Goal: Task Accomplishment & Management: Complete application form

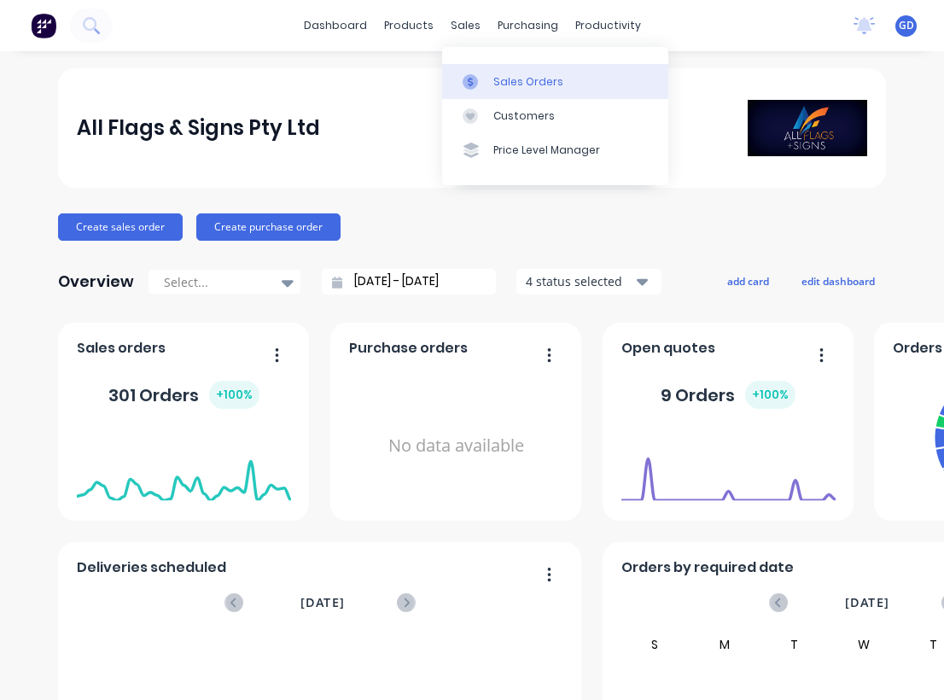
click at [510, 80] on div "Sales Orders" at bounding box center [528, 81] width 70 height 15
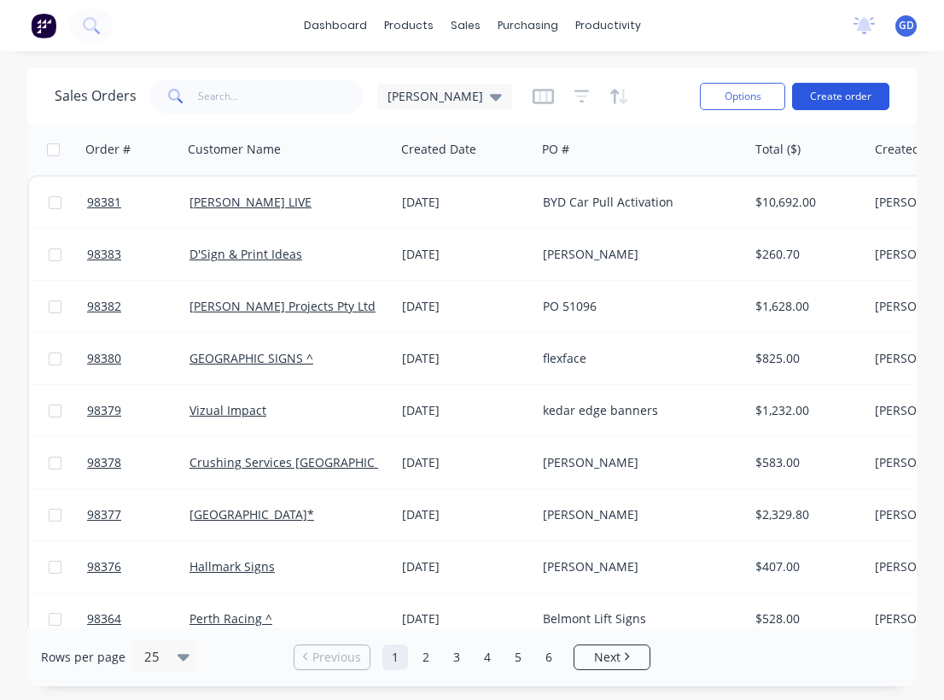
click at [843, 98] on button "Create order" at bounding box center [840, 96] width 97 height 27
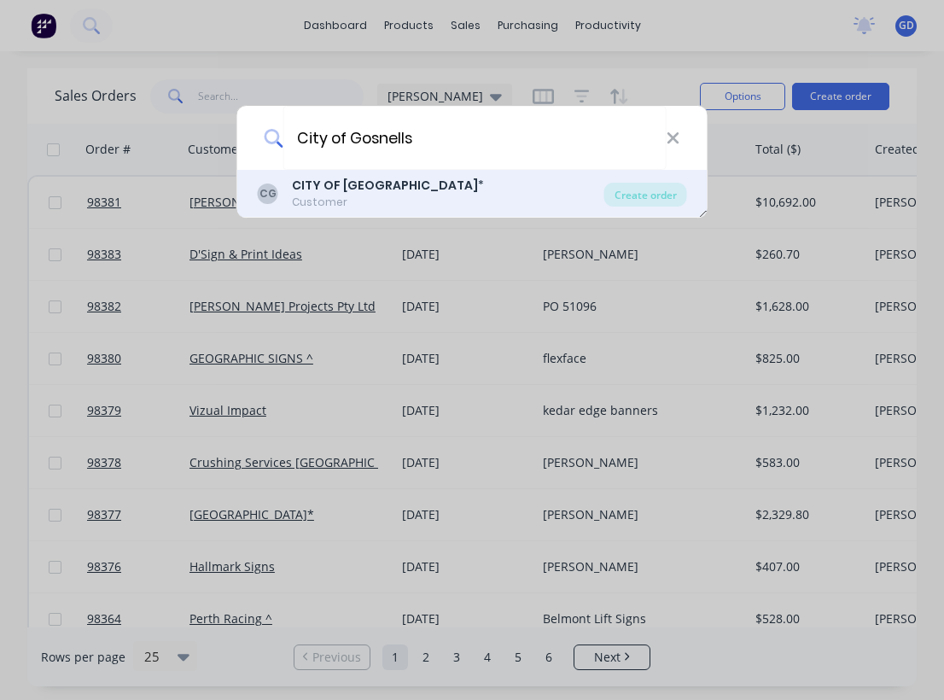
type input "City of Gosnells"
click at [352, 197] on div "Customer" at bounding box center [388, 202] width 192 height 15
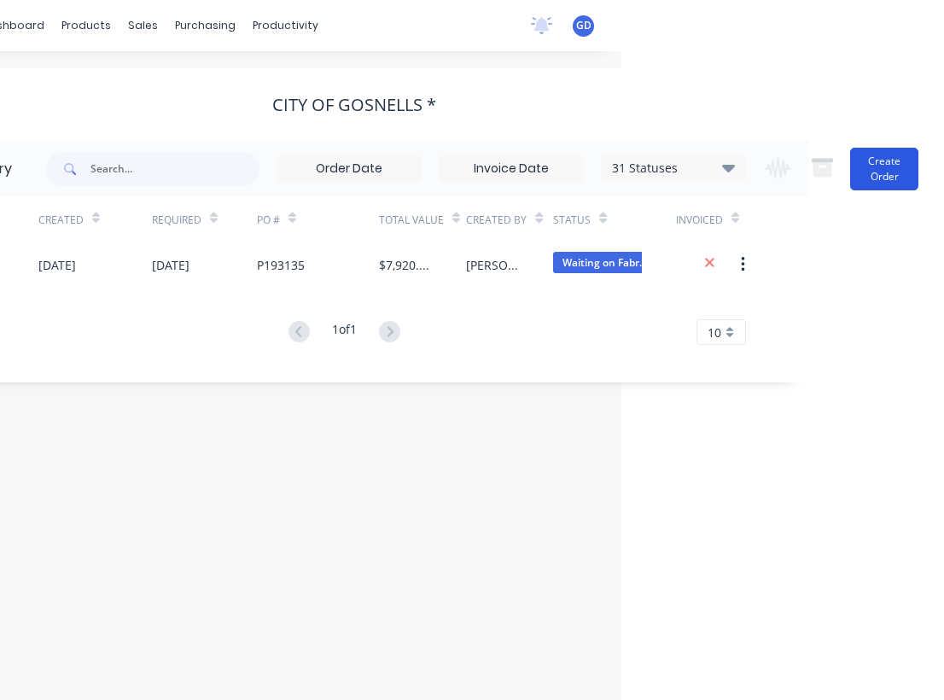
scroll to position [0, 323]
click at [882, 175] on button "Create Order" at bounding box center [884, 169] width 68 height 43
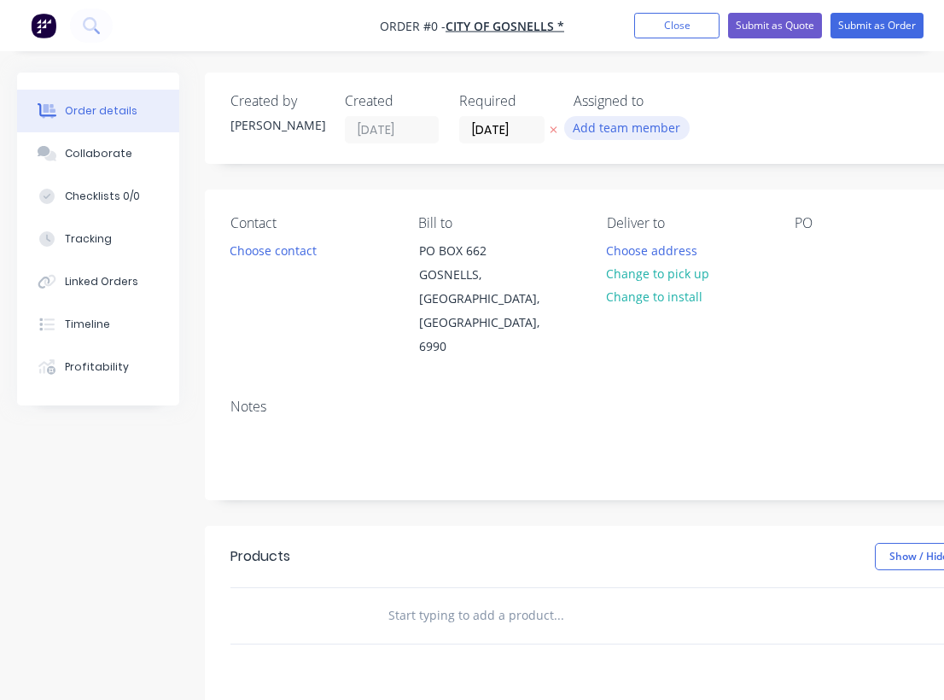
click at [593, 129] on button "Add team member" at bounding box center [626, 127] width 125 height 23
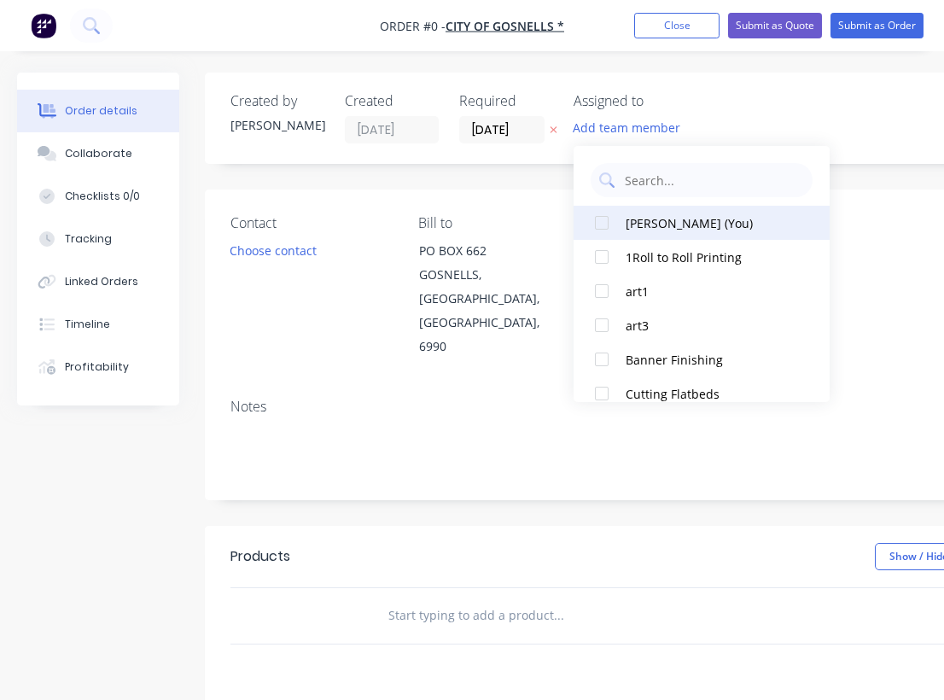
click at [595, 227] on div at bounding box center [602, 223] width 34 height 34
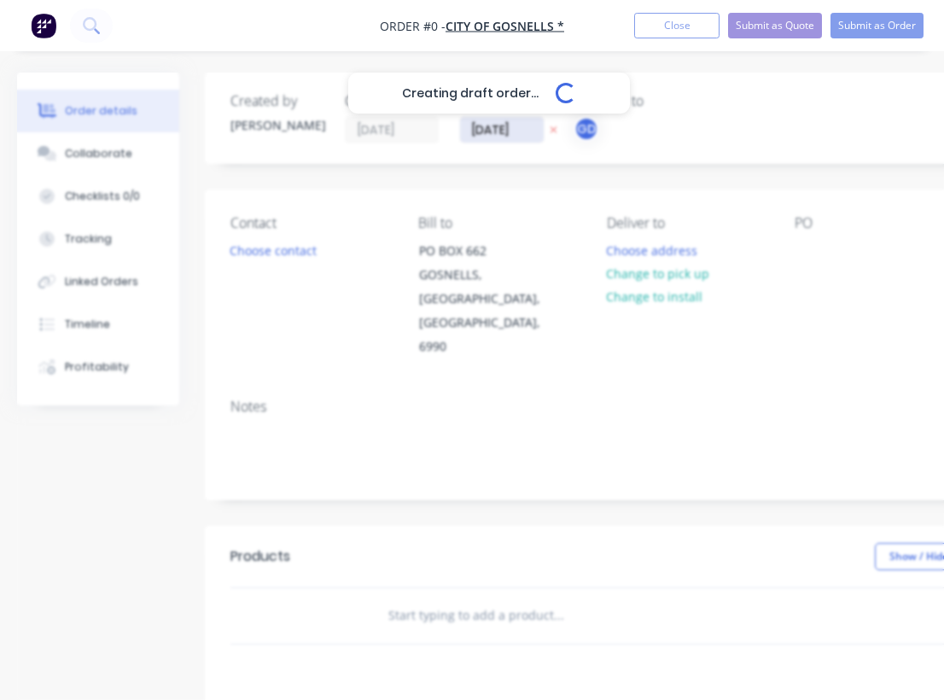
click at [498, 121] on div "Creating draft order... Loading... Order details Collaborate Checklists 0/0 Tra…" at bounding box center [593, 576] width 1186 height 1007
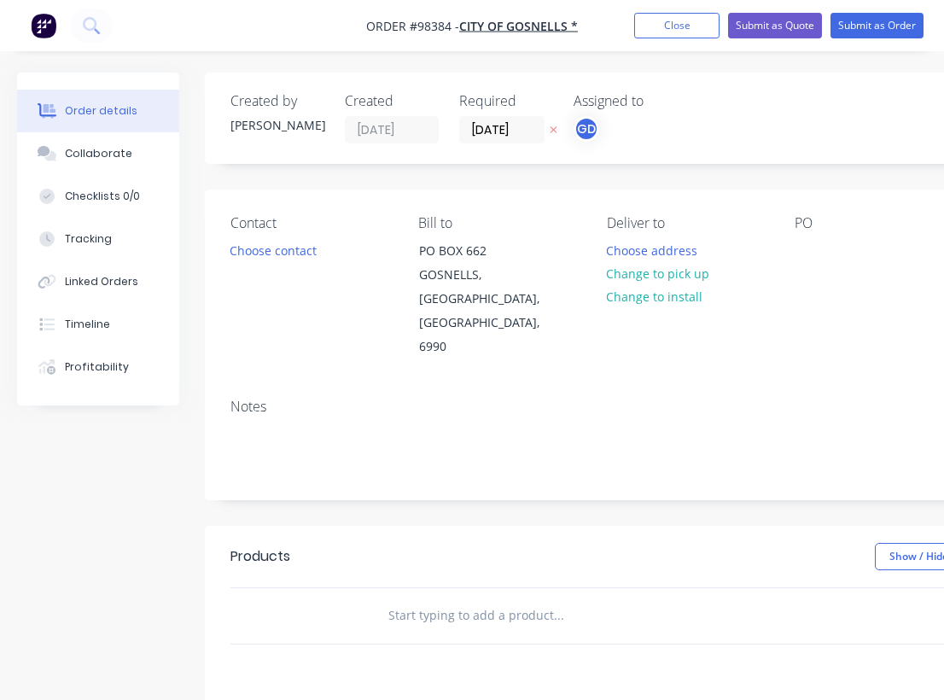
click at [504, 116] on label "[DATE]" at bounding box center [501, 129] width 85 height 27
click at [504, 117] on input "[DATE]" at bounding box center [502, 130] width 84 height 26
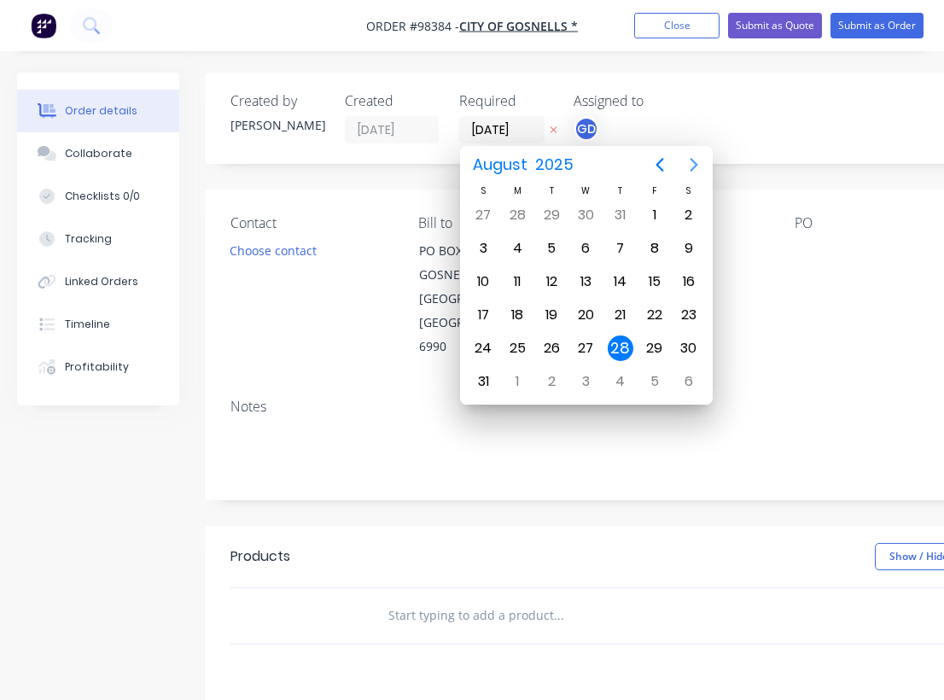
click at [696, 161] on icon "Next page" at bounding box center [694, 164] width 20 height 20
click at [560, 212] on div "2" at bounding box center [551, 215] width 26 height 26
type input "[DATE]"
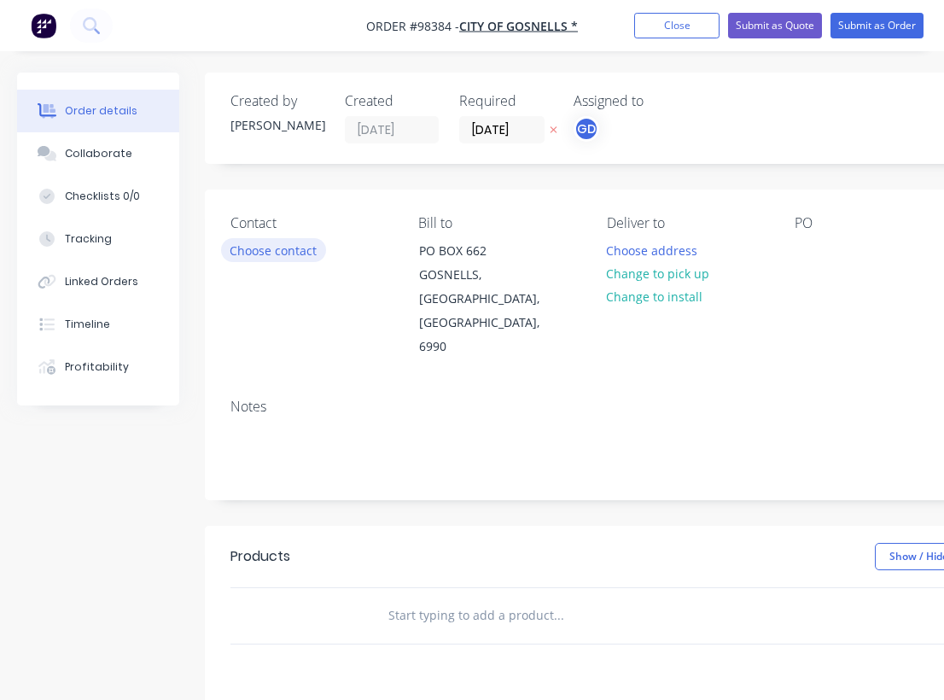
click at [248, 257] on button "Choose contact" at bounding box center [273, 249] width 105 height 23
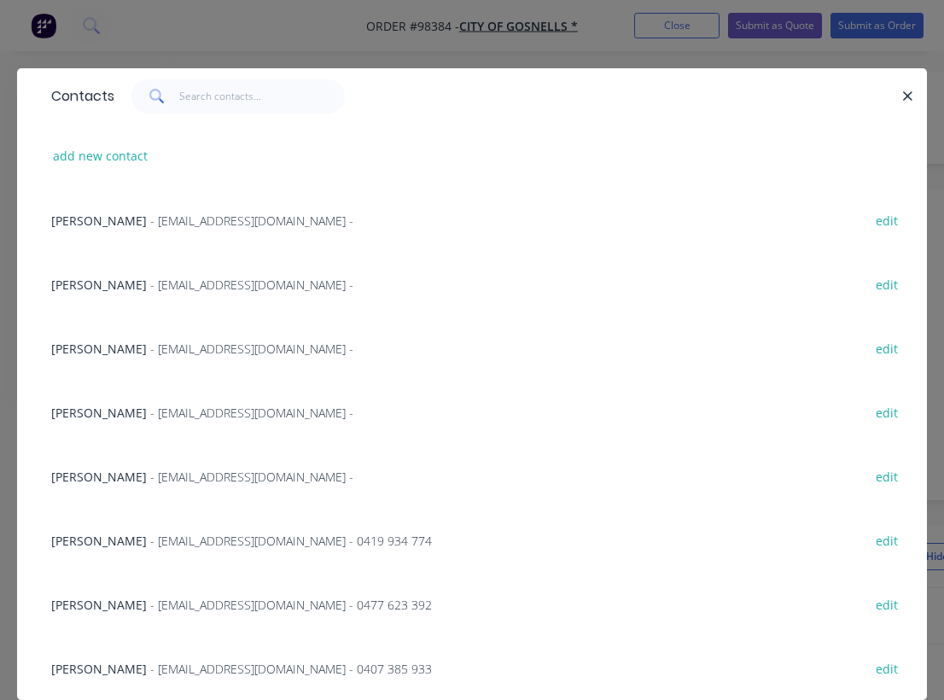
click at [90, 345] on span "[PERSON_NAME]" at bounding box center [99, 349] width 96 height 16
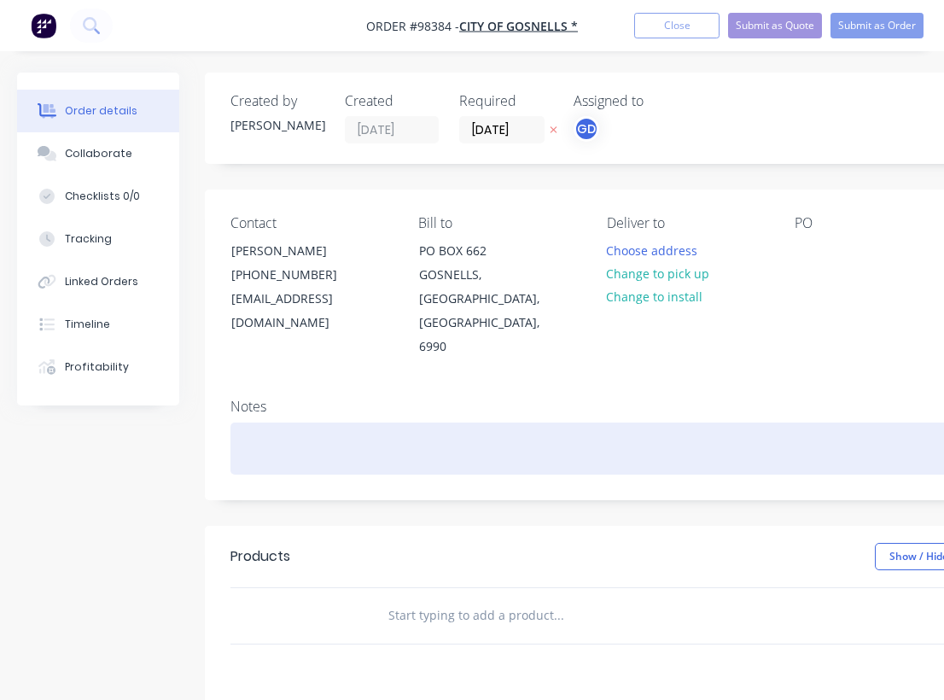
click at [238, 422] on div at bounding box center [686, 448] width 913 height 52
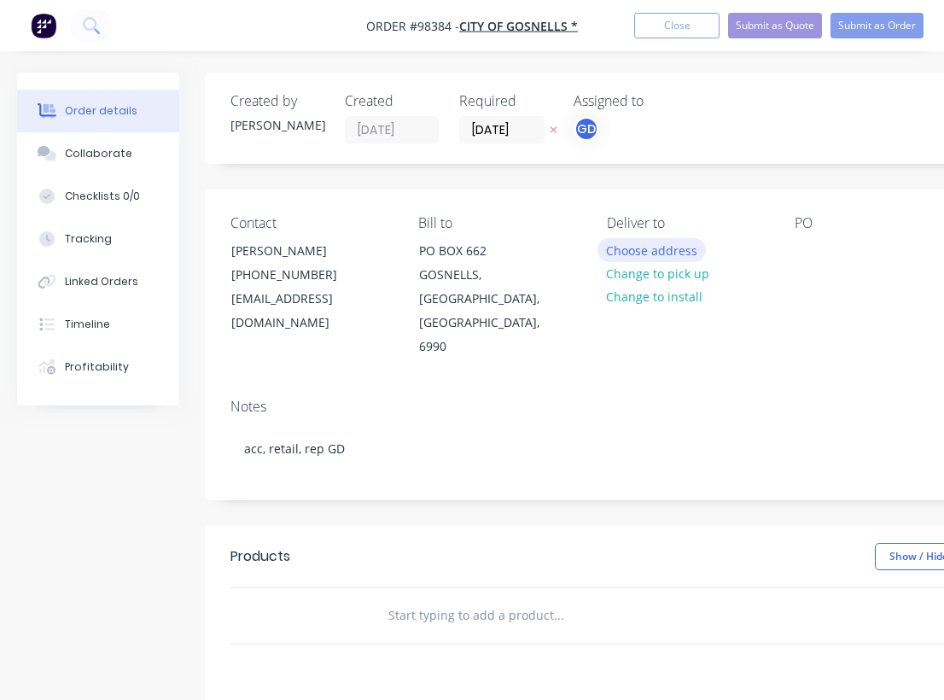
click at [656, 245] on button "Choose address" at bounding box center [651, 249] width 109 height 23
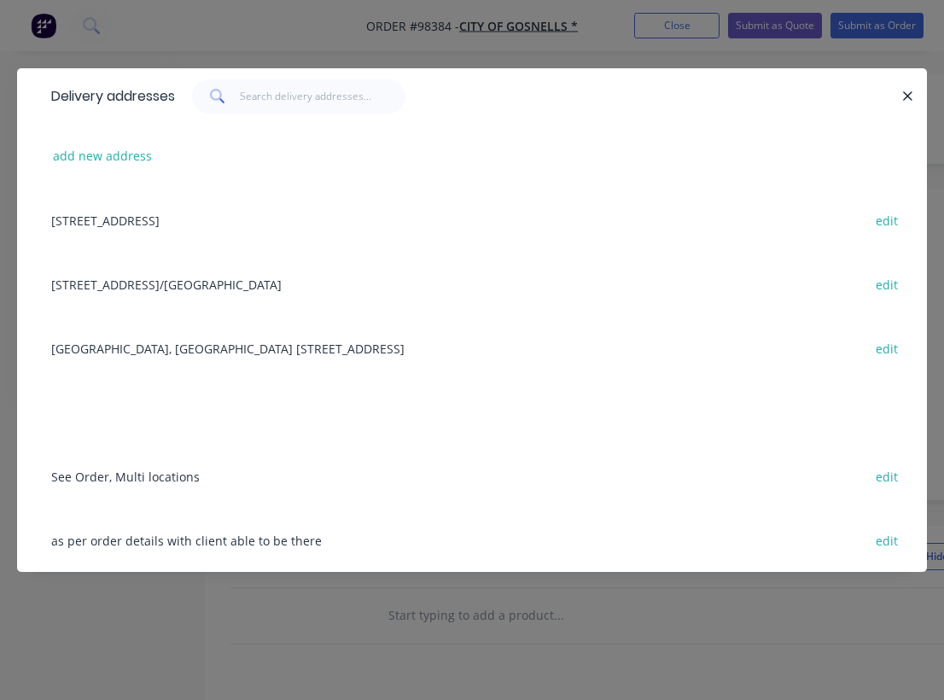
click at [195, 348] on div "[GEOGRAPHIC_DATA], [GEOGRAPHIC_DATA] [STREET_ADDRESS] edit" at bounding box center [472, 348] width 859 height 64
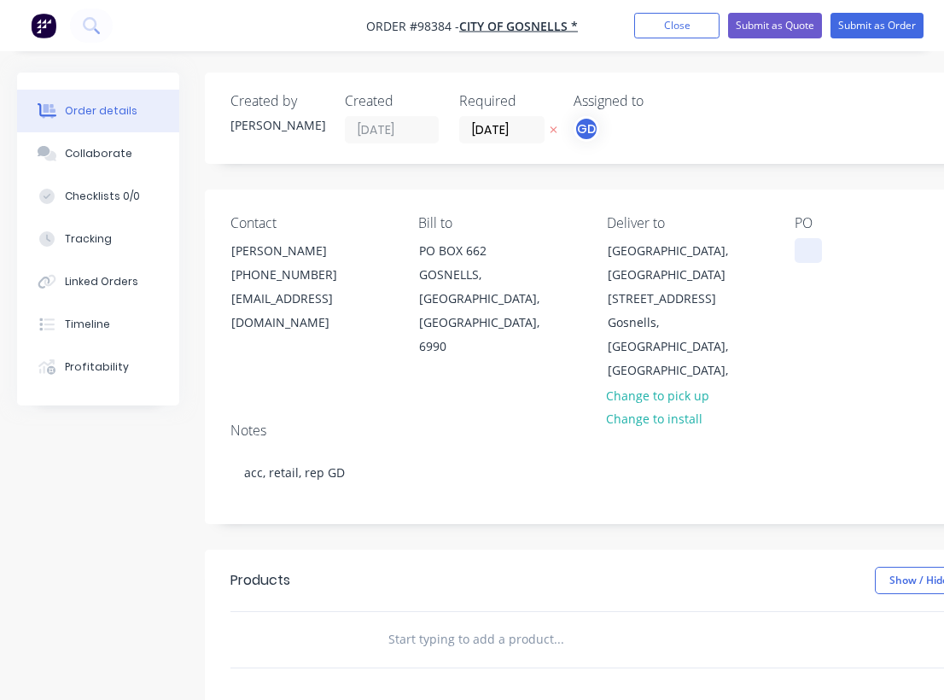
click at [801, 248] on div at bounding box center [808, 250] width 27 height 25
paste div
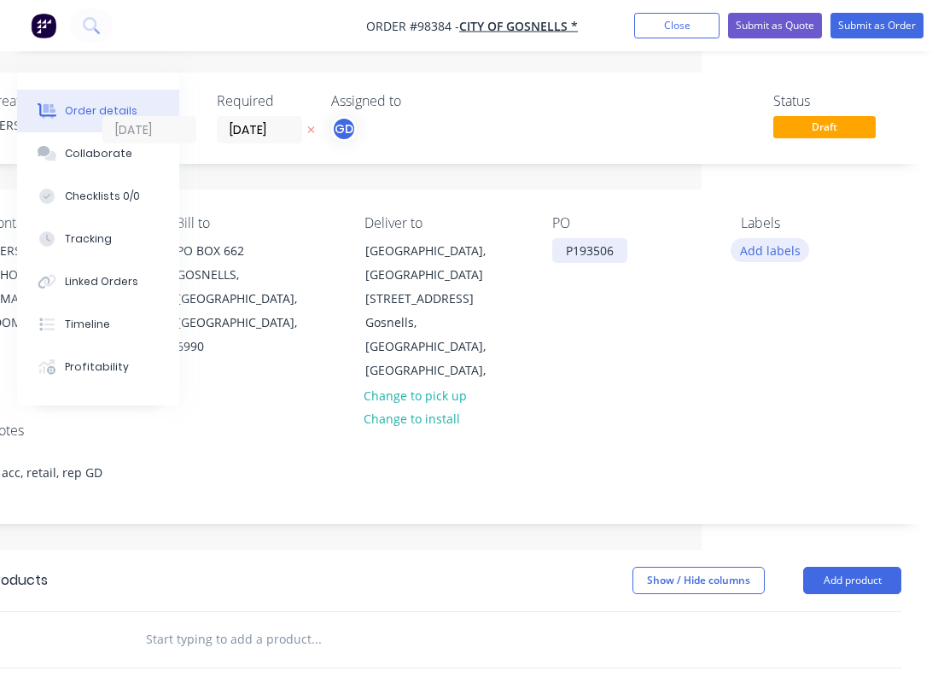
scroll to position [0, 242]
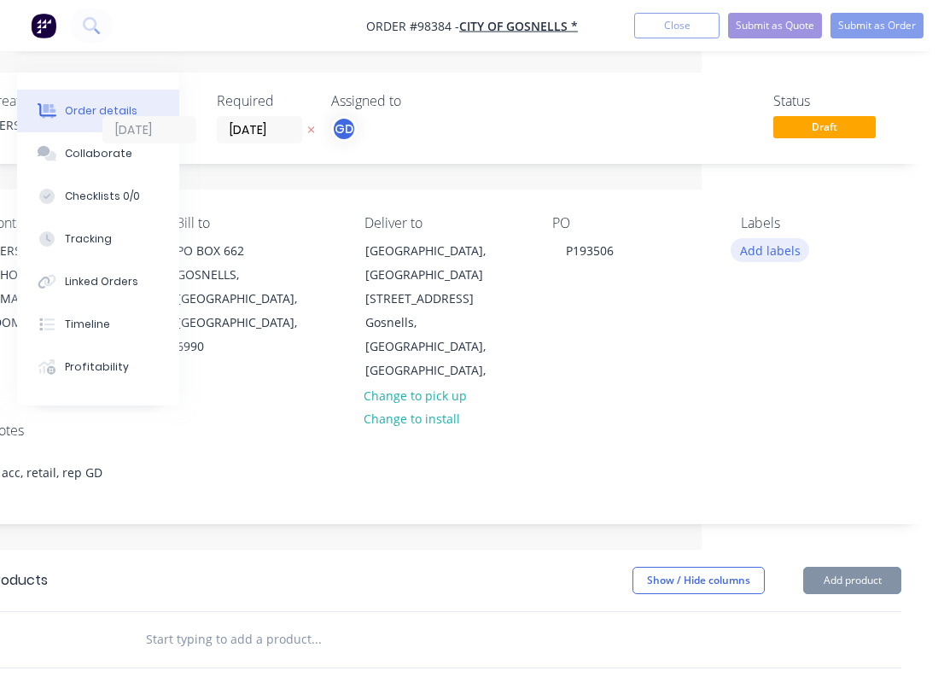
click at [785, 256] on button "Add labels" at bounding box center [770, 249] width 79 height 23
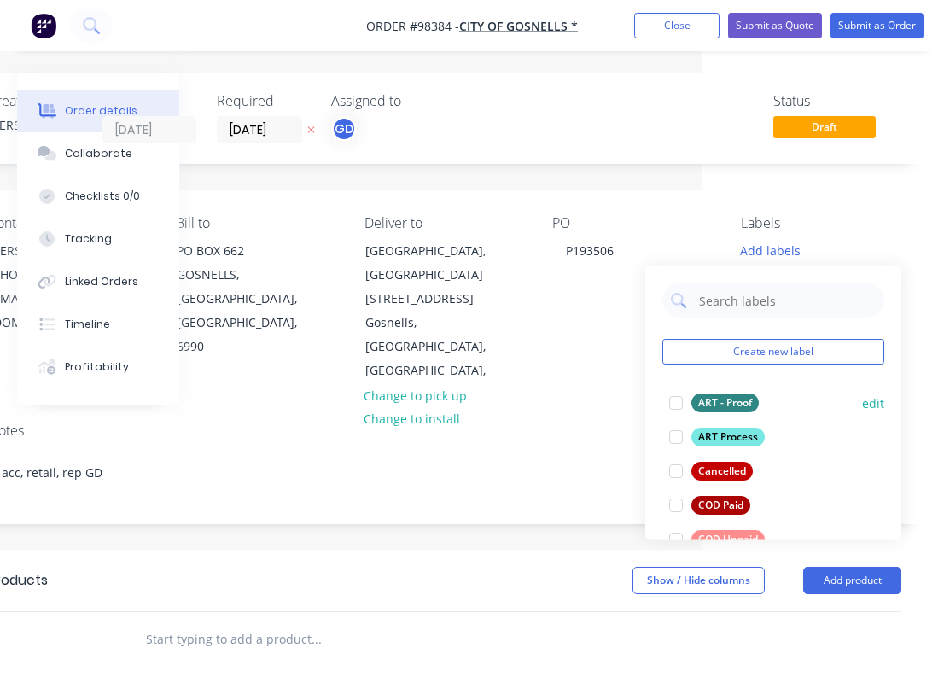
click at [736, 398] on div "ART - Proof" at bounding box center [724, 402] width 67 height 19
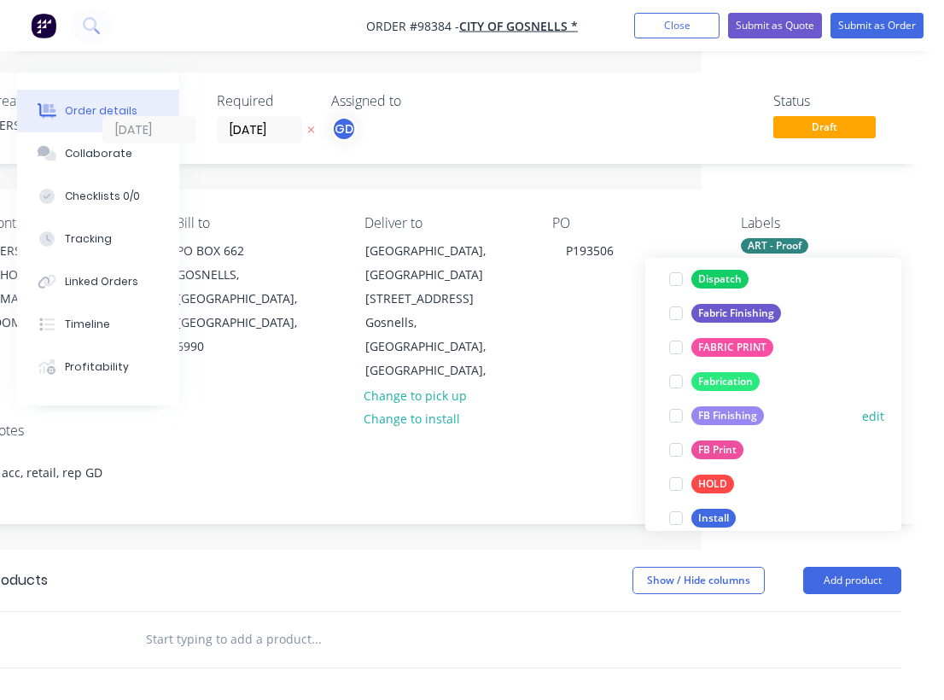
scroll to position [331, 0]
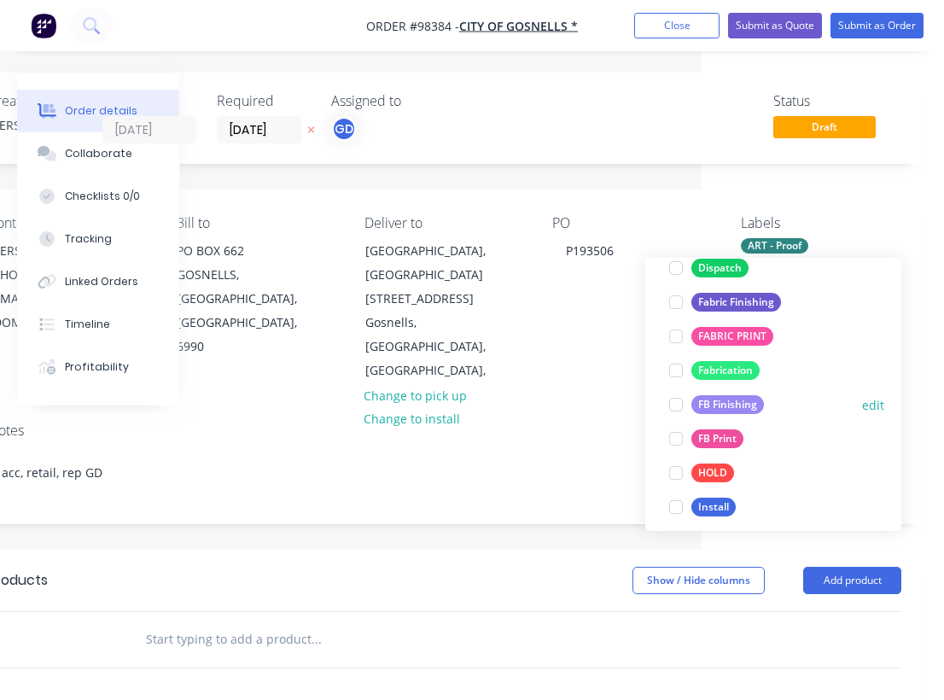
click at [730, 414] on button "FB Finishing" at bounding box center [716, 405] width 108 height 24
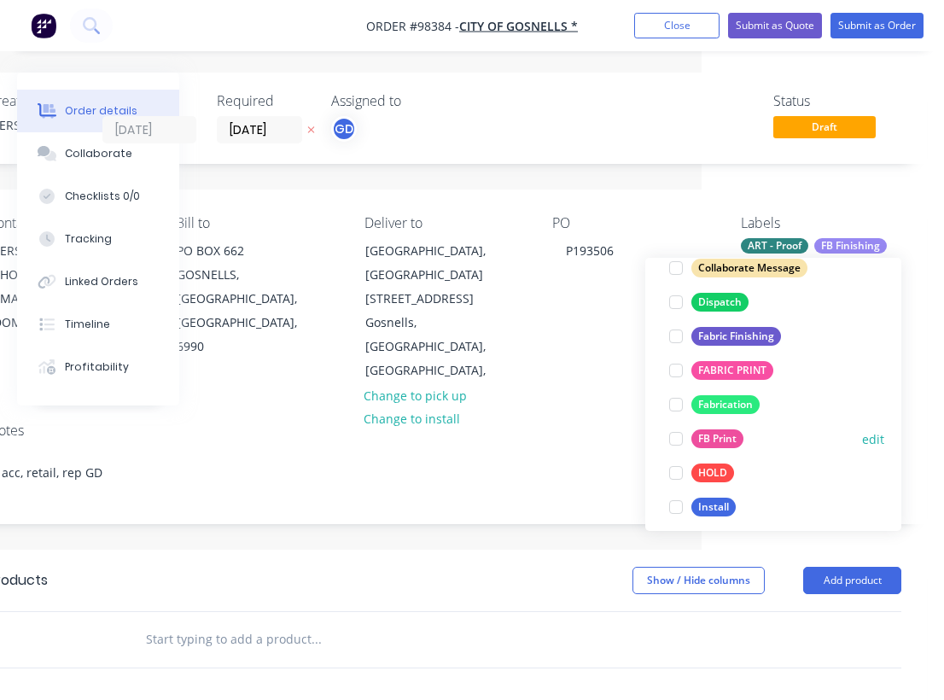
click at [732, 440] on div "FB Print" at bounding box center [717, 438] width 52 height 19
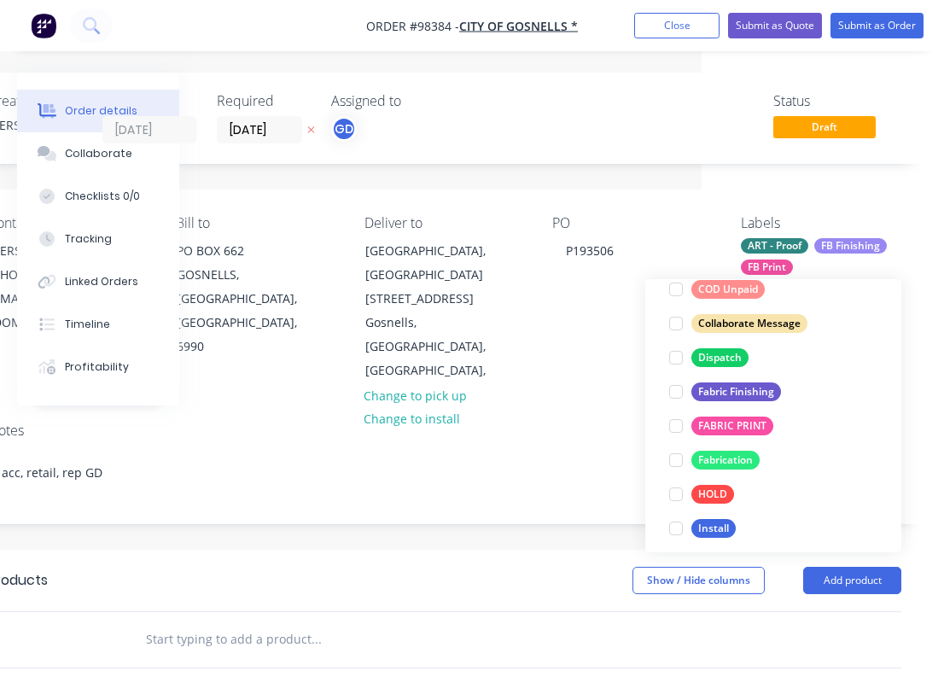
click at [606, 422] on div "Notes" at bounding box center [444, 430] width 913 height 16
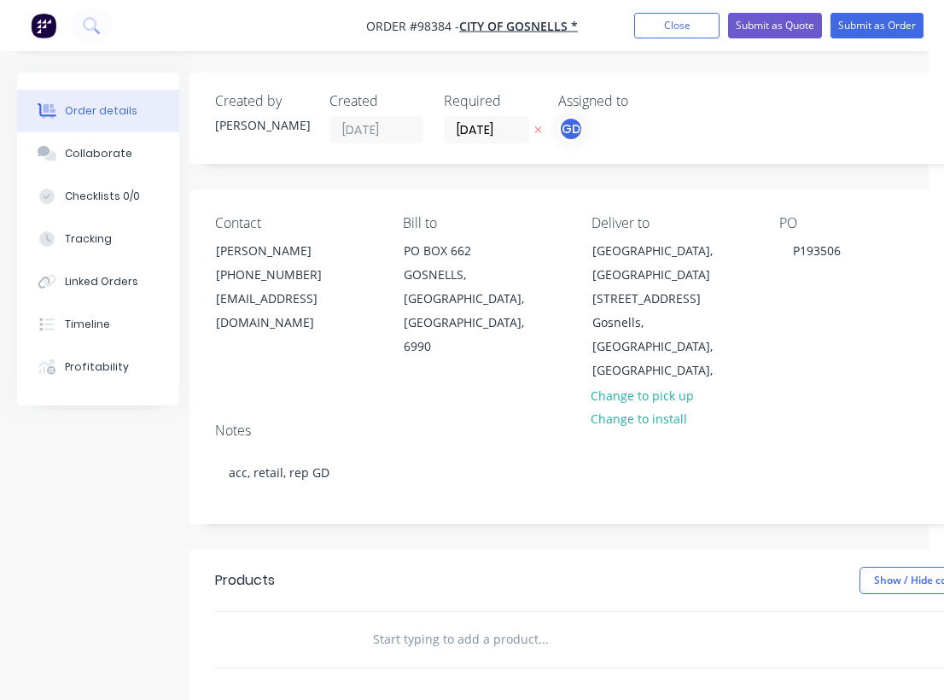
scroll to position [0, 11]
click at [463, 622] on input "text" at bounding box center [546, 639] width 341 height 34
paste input "Size: 600mm x 450mm Print: 5mm Corflute, single-sided, Full colour using UV ink…"
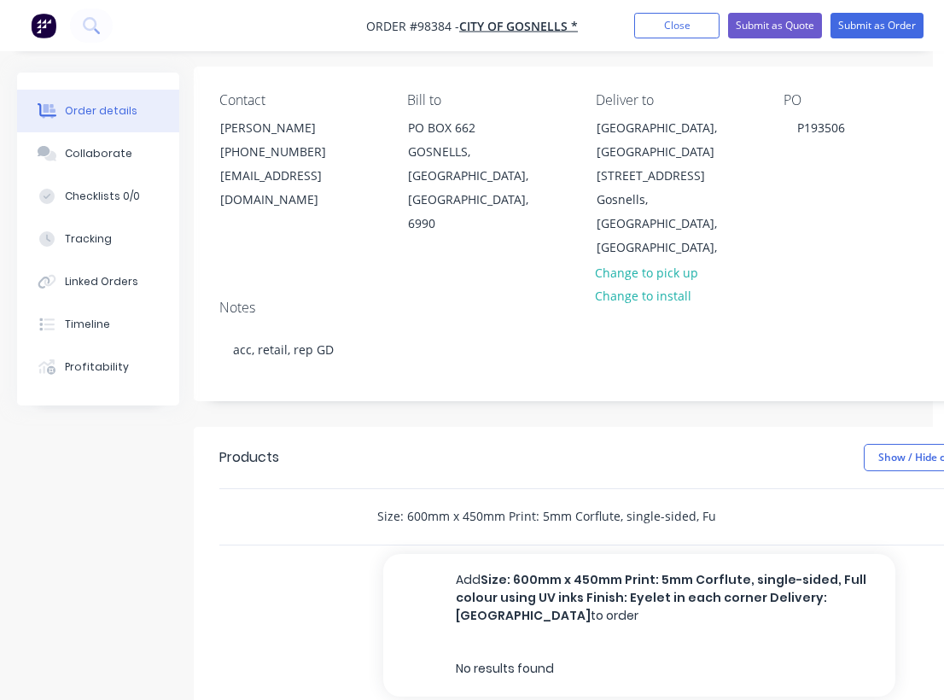
scroll to position [124, 11]
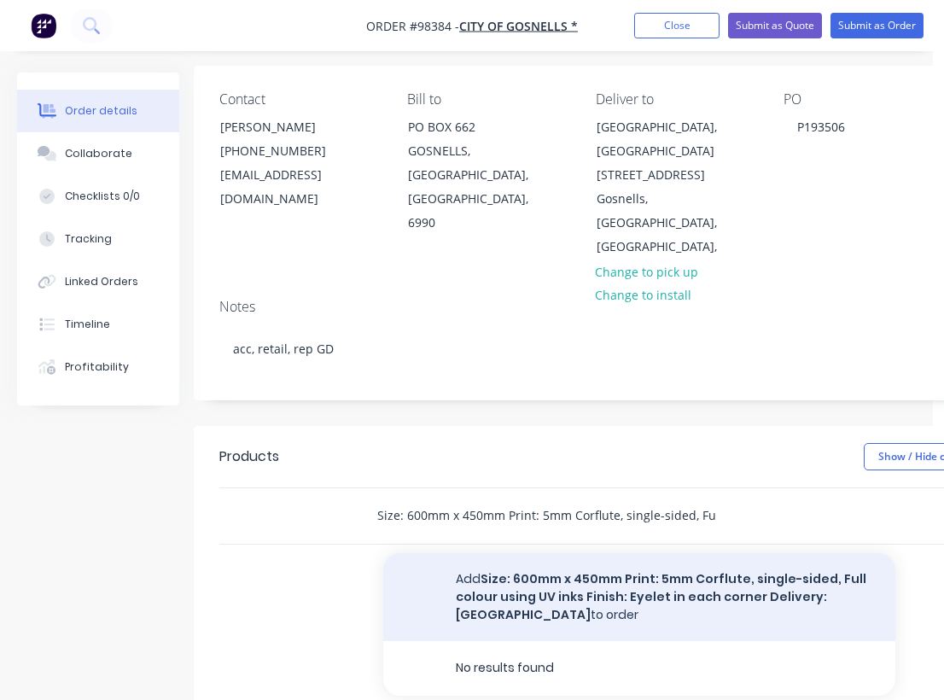
type input "Size: 600mm x 450mm Print: 5mm Corflute, single-sided, Full colour using UV ink…"
click at [562, 555] on button "Add Size: 600mm x 450mm Print: 5mm Corflute, single-sided, Full colour using UV…" at bounding box center [639, 597] width 512 height 88
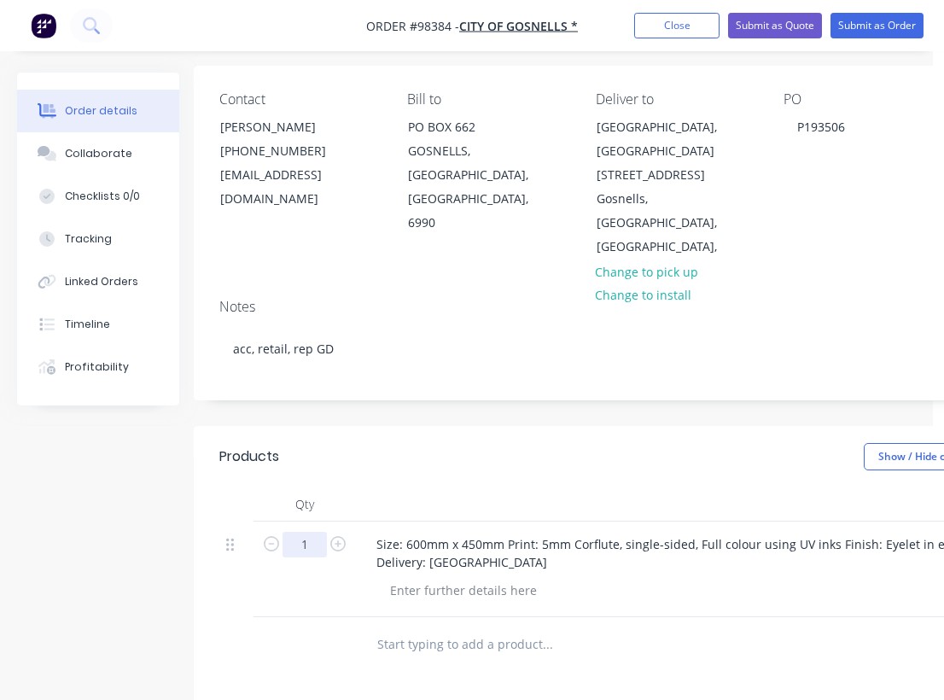
click at [306, 532] on input "1" at bounding box center [304, 545] width 44 height 26
type input "18"
click at [452, 450] on header "Products Show / Hide columns Add product" at bounding box center [676, 456] width 964 height 61
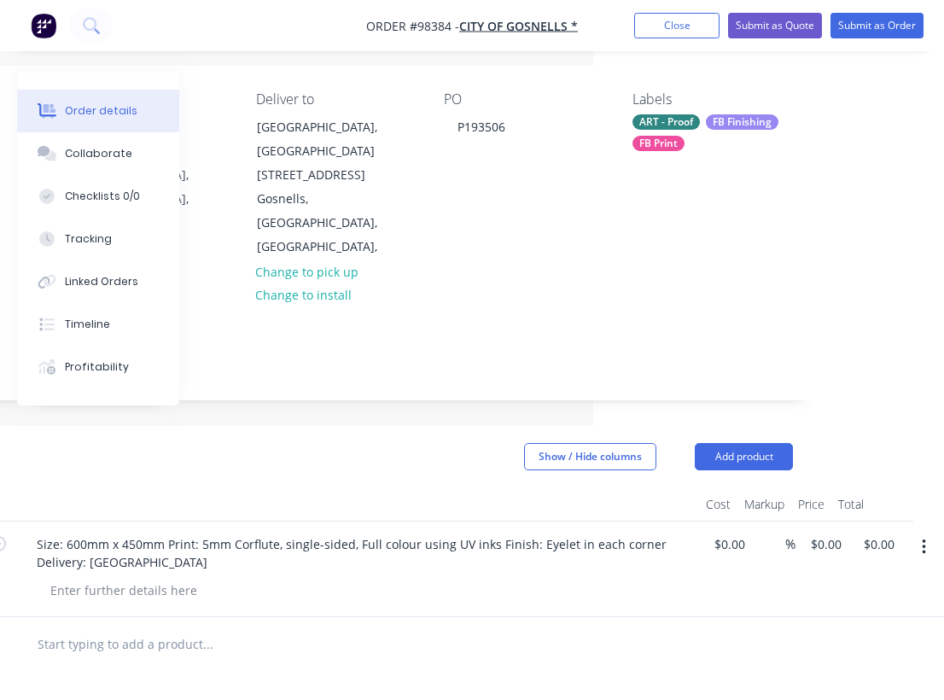
scroll to position [124, 351]
click at [886, 532] on input "0.00" at bounding box center [881, 544] width 39 height 25
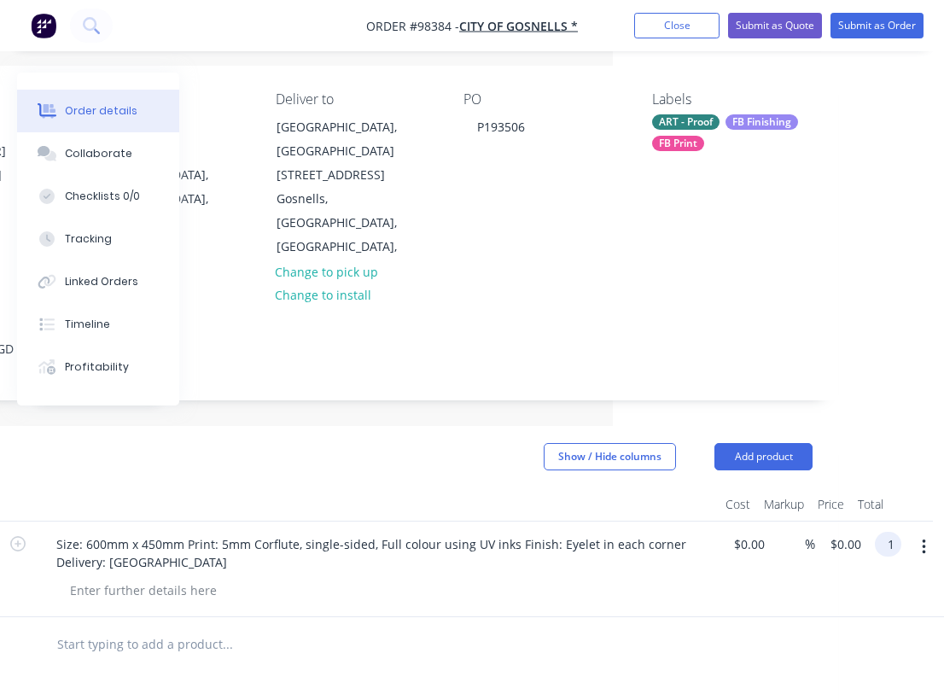
scroll to position [124, 331]
type input "$175.00"
type input "$9.7222"
click at [486, 487] on div at bounding box center [377, 504] width 683 height 34
click at [114, 578] on div at bounding box center [143, 590] width 174 height 25
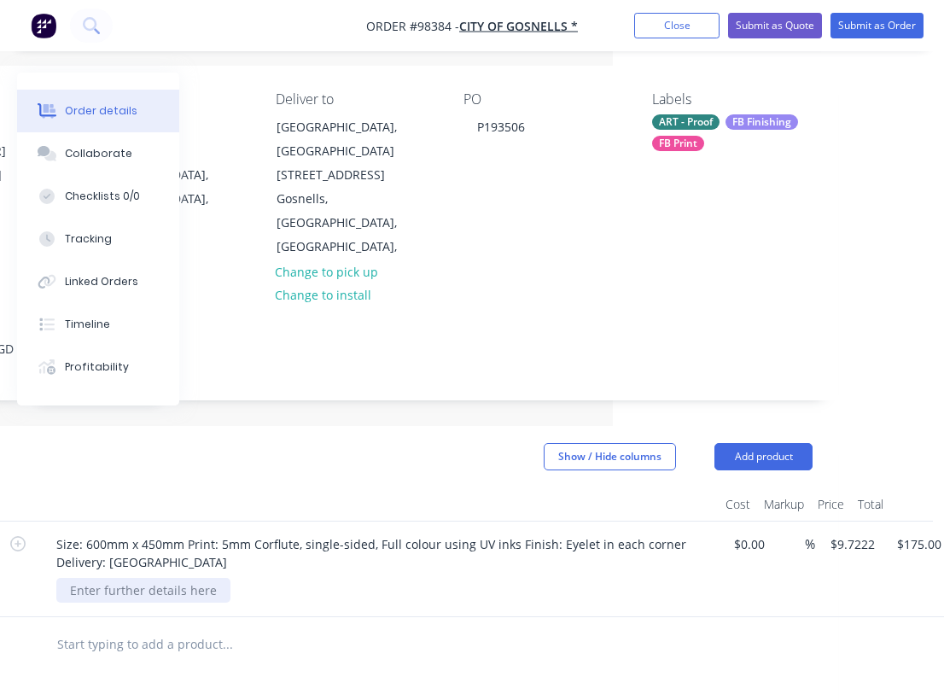
paste div
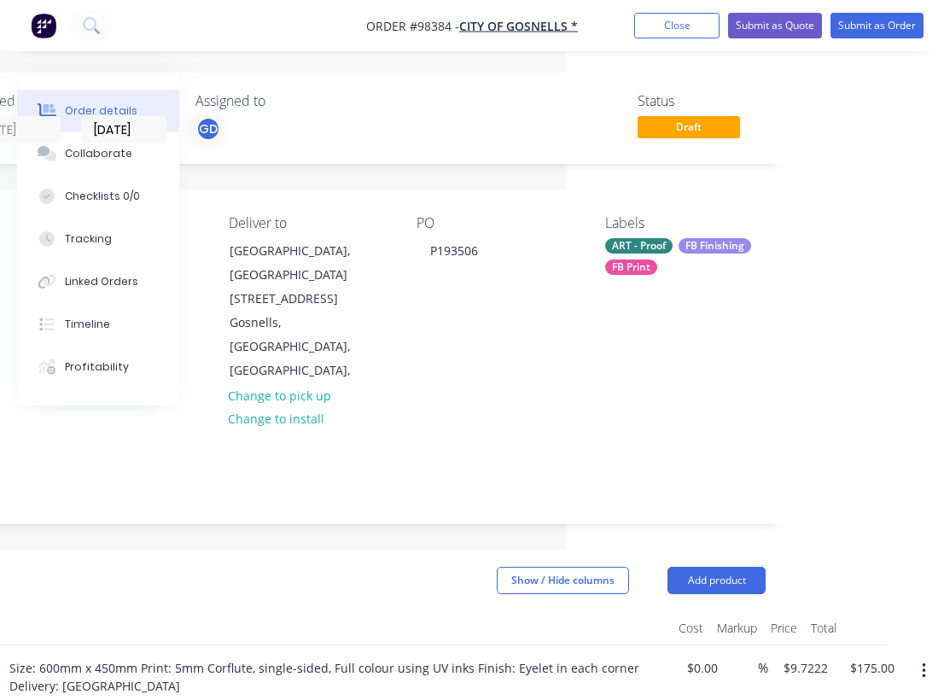
scroll to position [0, 0]
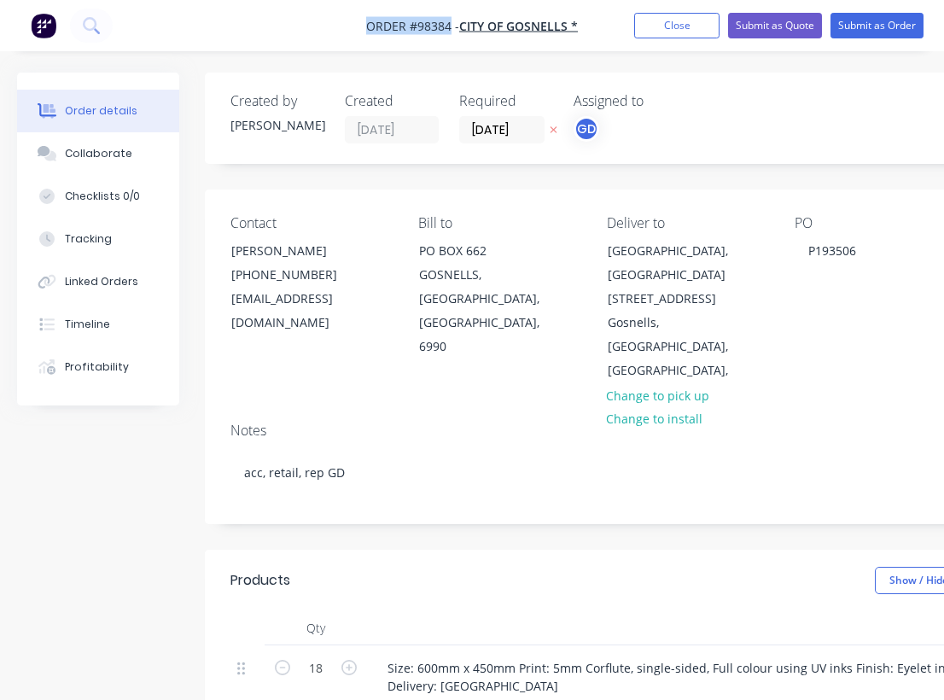
drag, startPoint x: 359, startPoint y: 17, endPoint x: 451, endPoint y: 26, distance: 91.7
click at [451, 26] on nav "Order #98384 - CITY OF GOSNELLS * Add product Close Submit as Quote Submit as O…" at bounding box center [472, 25] width 944 height 51
copy span "Order #98384"
click at [685, 34] on button "Close" at bounding box center [676, 26] width 85 height 26
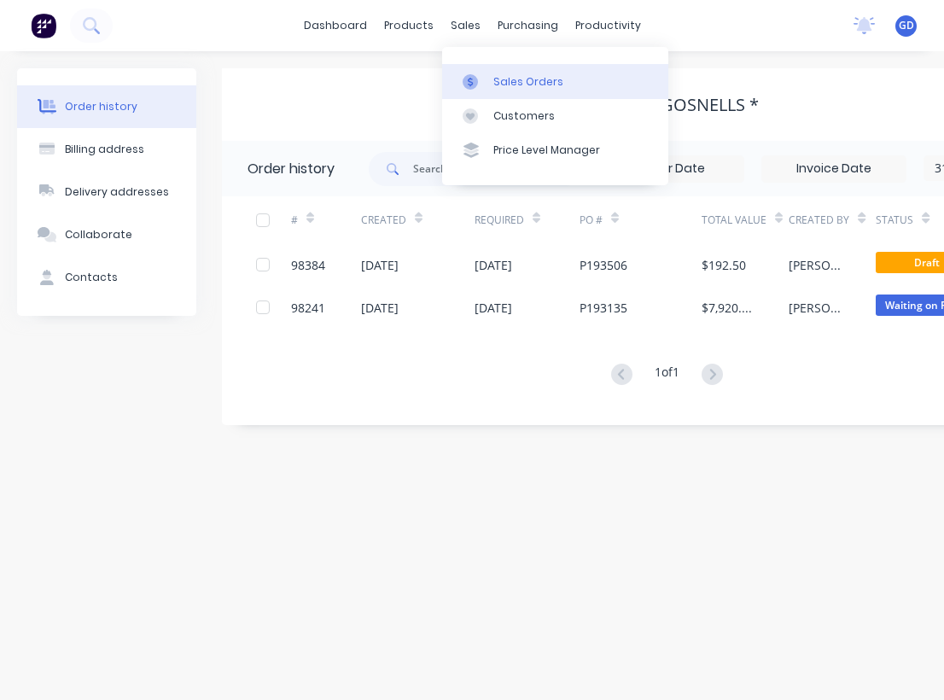
click at [519, 84] on div "Sales Orders" at bounding box center [528, 81] width 70 height 15
